Goal: Task Accomplishment & Management: Use online tool/utility

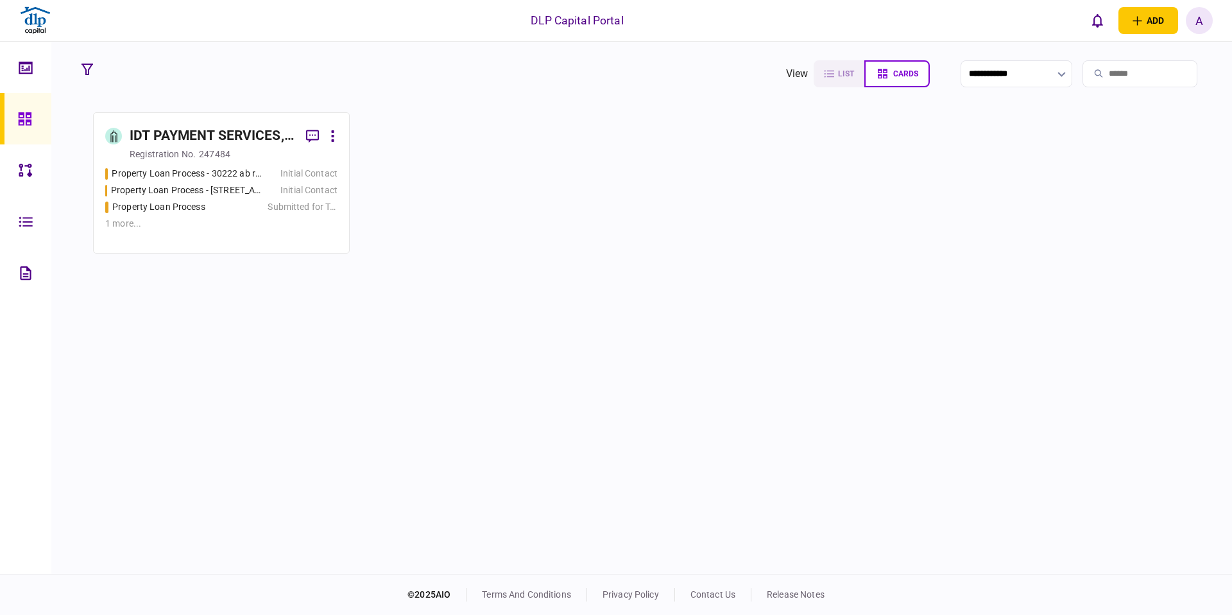
click at [14, 269] on link at bounding box center [25, 272] width 51 height 51
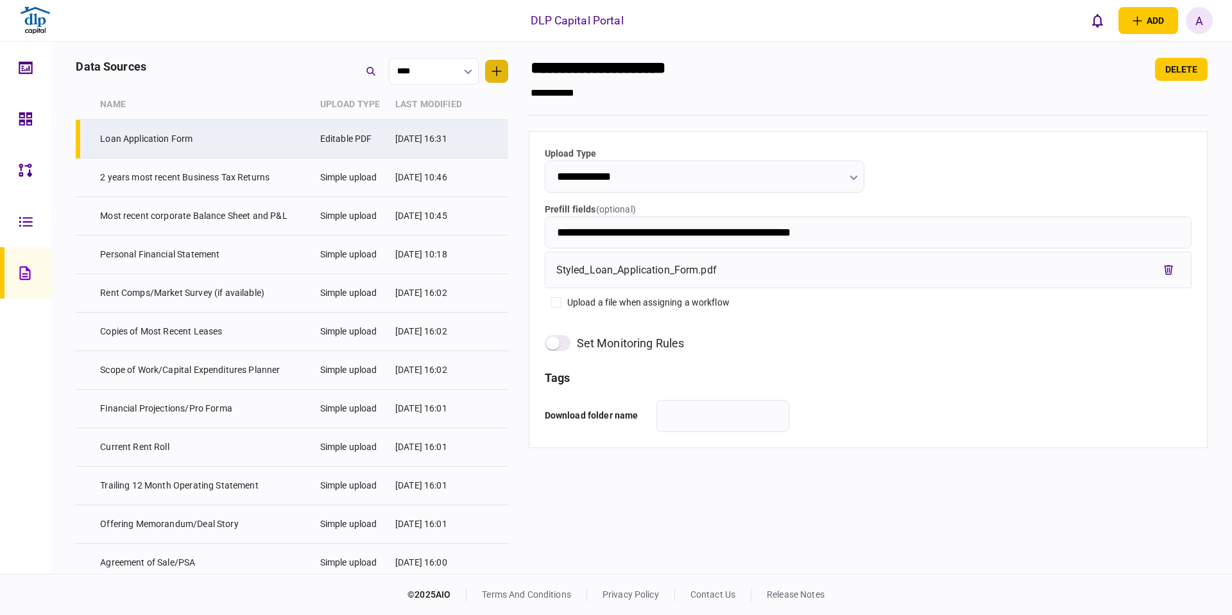
click at [493, 76] on icon "button" at bounding box center [496, 71] width 10 height 10
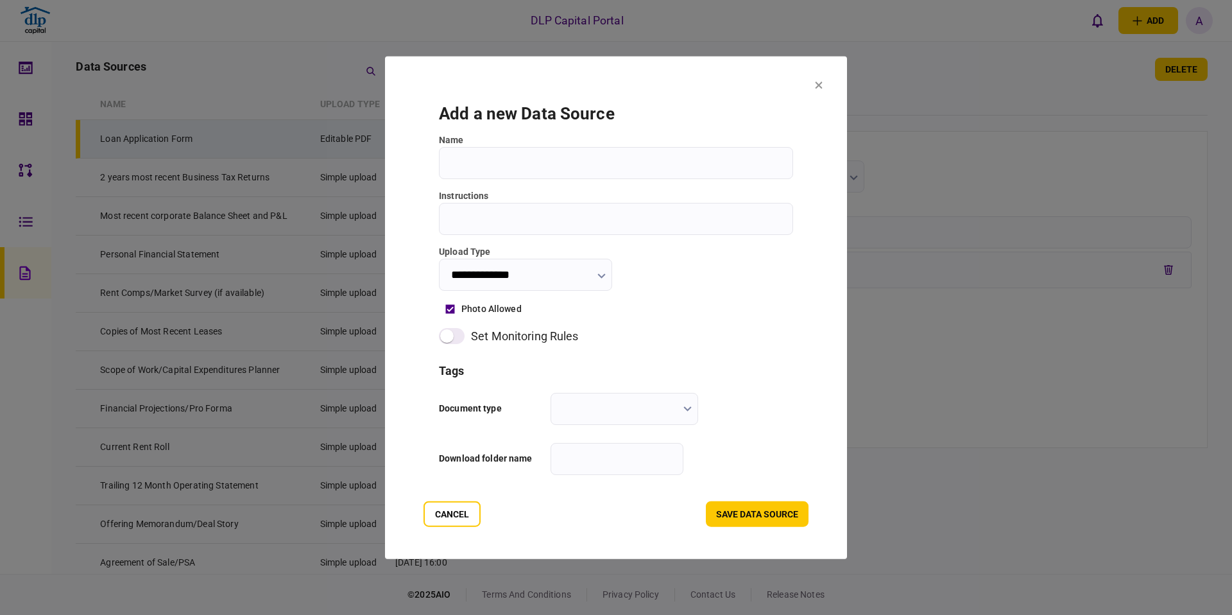
click at [565, 404] on input "text" at bounding box center [624, 409] width 148 height 32
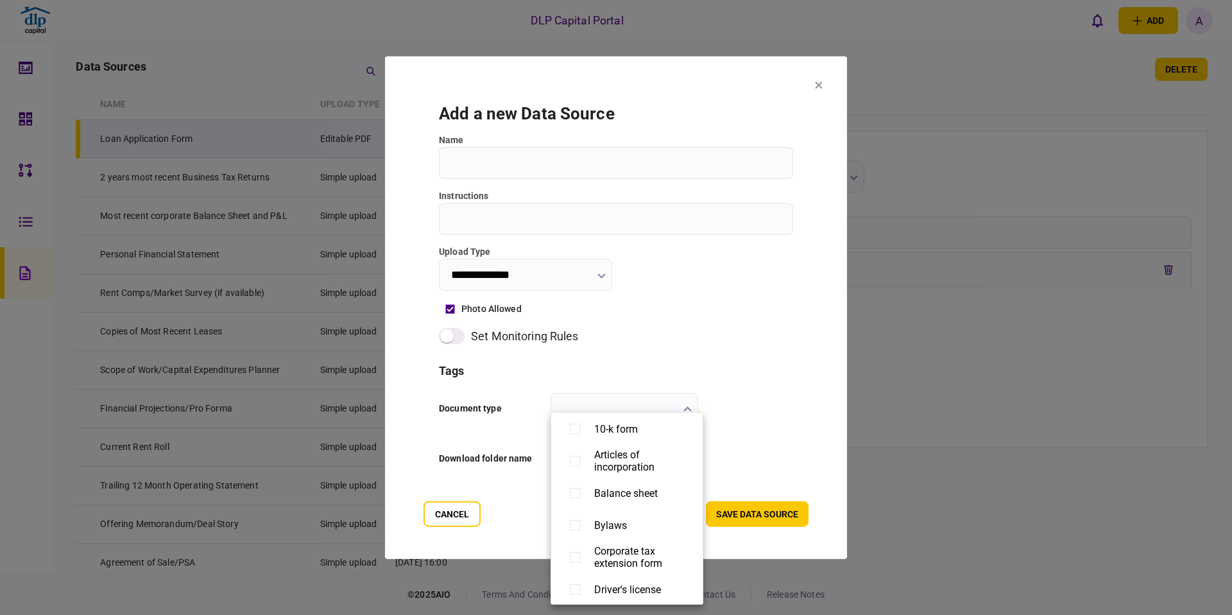
click at [765, 303] on div at bounding box center [616, 307] width 1232 height 615
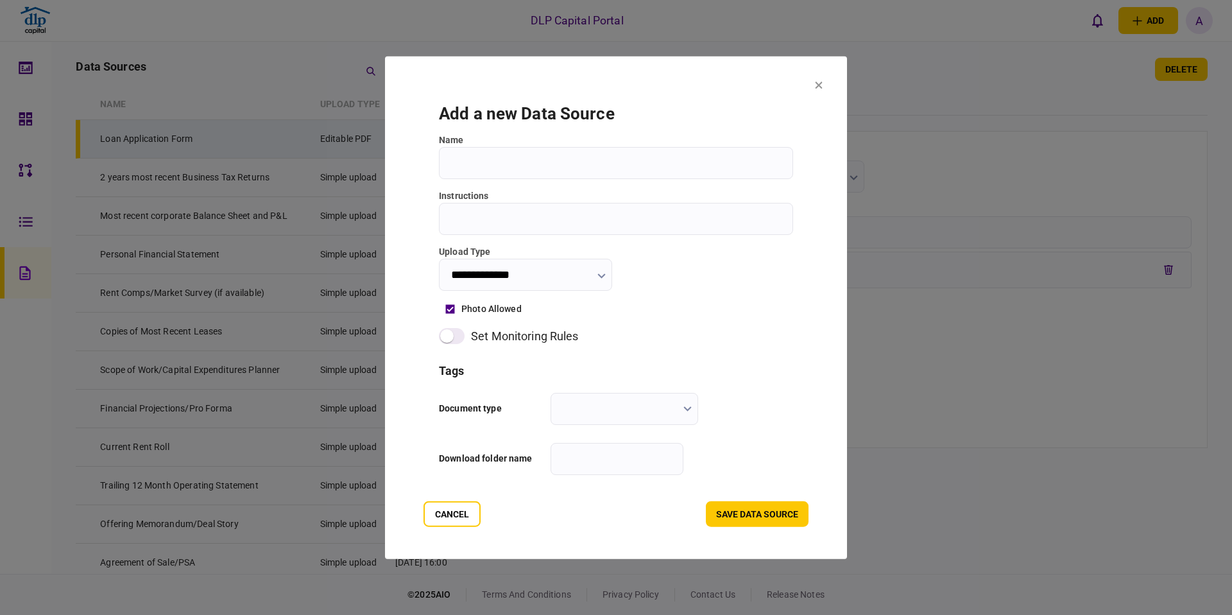
click at [816, 81] on icon at bounding box center [818, 84] width 7 height 7
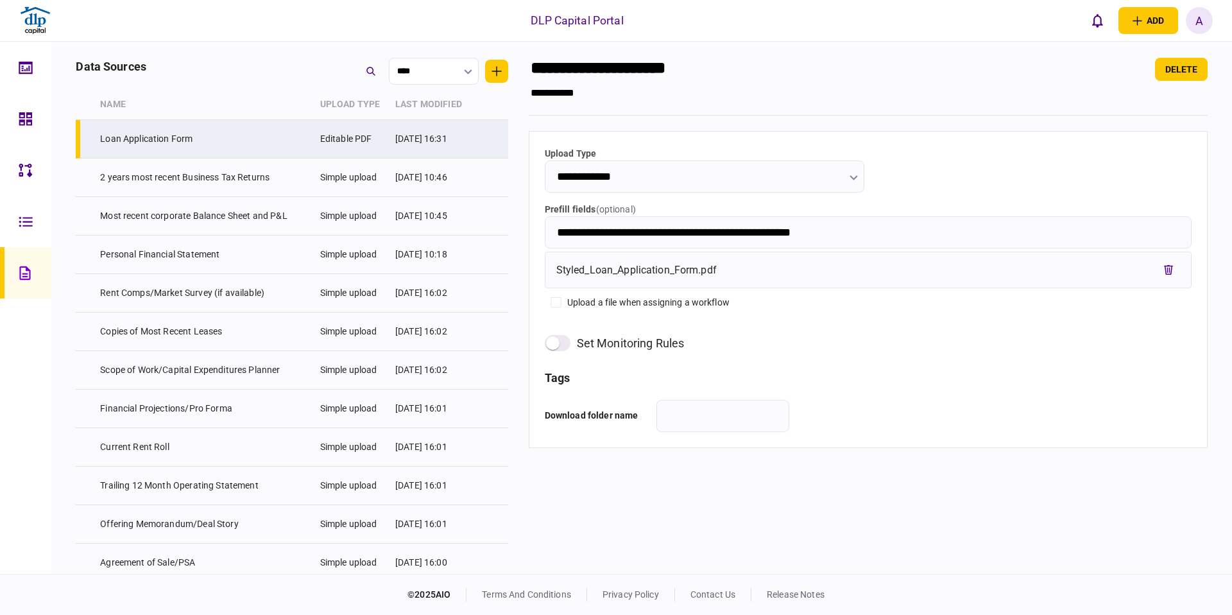
click at [837, 81] on div "**********" at bounding box center [868, 87] width 679 height 58
click at [993, 65] on div "delete" at bounding box center [1037, 69] width 339 height 23
